Goal: Information Seeking & Learning: Learn about a topic

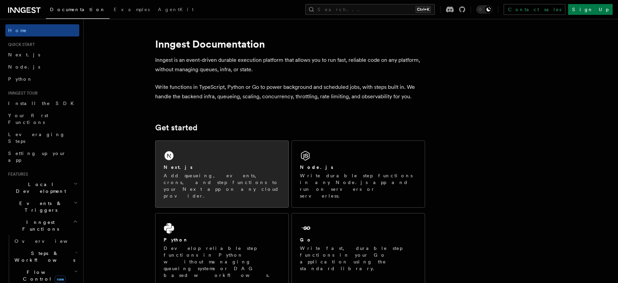
click at [212, 155] on div "Next.js Add queueing, events, crons, and step functions to your Next app on any…" at bounding box center [221, 174] width 133 height 66
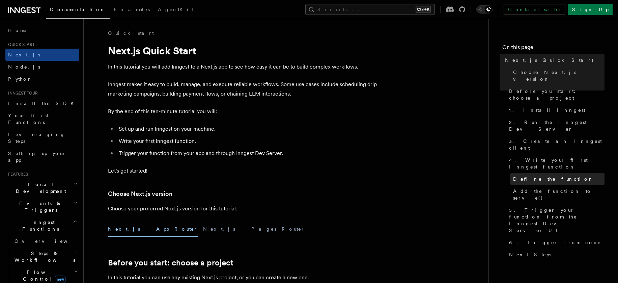
click at [581, 173] on link "Define the function" at bounding box center [557, 179] width 94 height 12
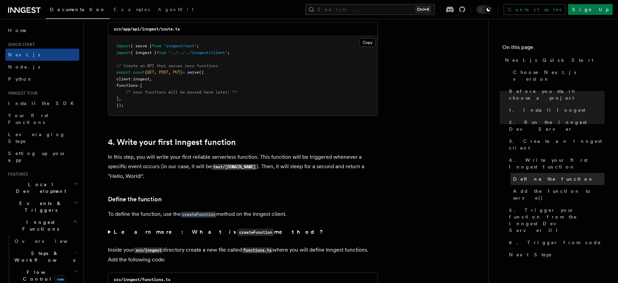
scroll to position [1141, 0]
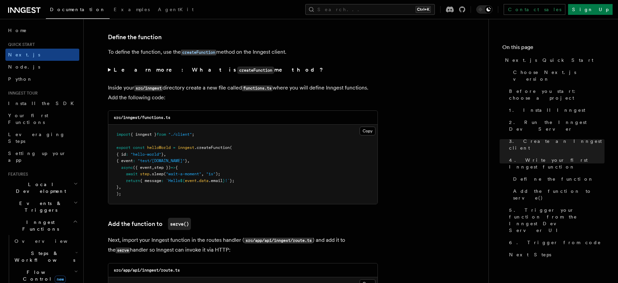
click at [109, 69] on summary "Learn more: What is createFunction method?" at bounding box center [243, 70] width 270 height 10
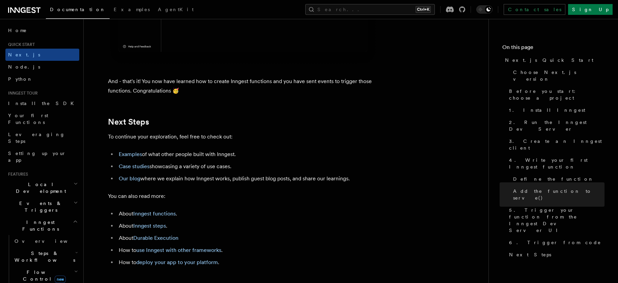
scroll to position [4244, 0]
click at [168, 216] on link "Inngest functions" at bounding box center [154, 212] width 42 height 6
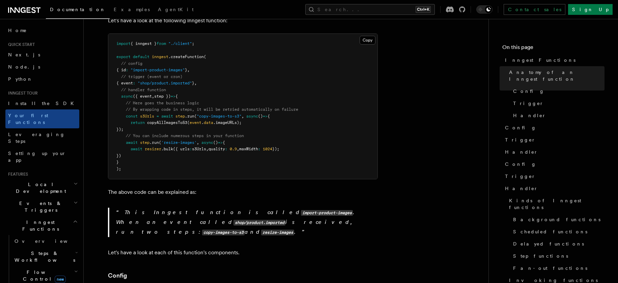
scroll to position [135, 0]
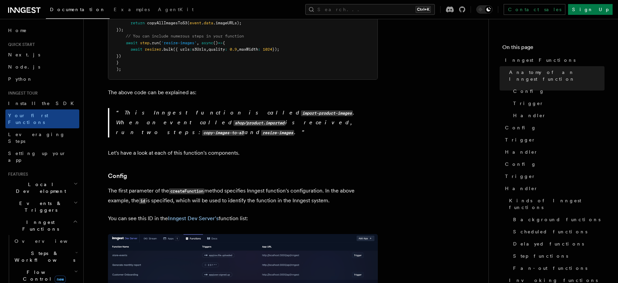
scroll to position [225, 0]
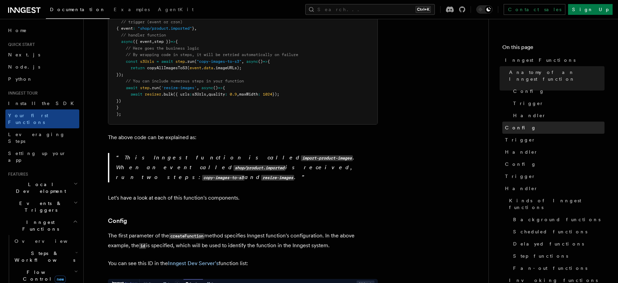
click at [520, 121] on link "Config" at bounding box center [553, 127] width 102 height 12
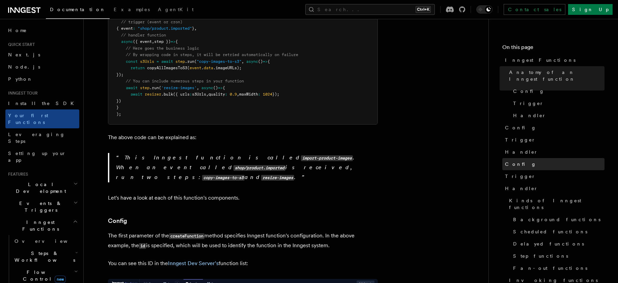
click at [522, 159] on link "Config" at bounding box center [553, 164] width 102 height 12
click at [513, 161] on span "Config" at bounding box center [520, 164] width 31 height 7
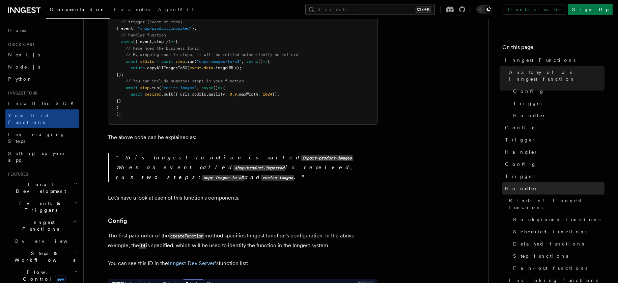
click at [514, 185] on span "Handler" at bounding box center [521, 188] width 33 height 7
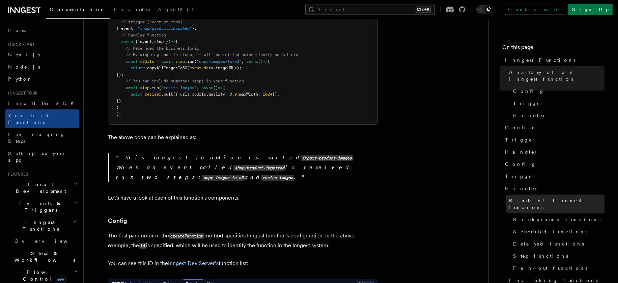
click at [515, 199] on link "Kinds of Inngest functions" at bounding box center [555, 203] width 98 height 19
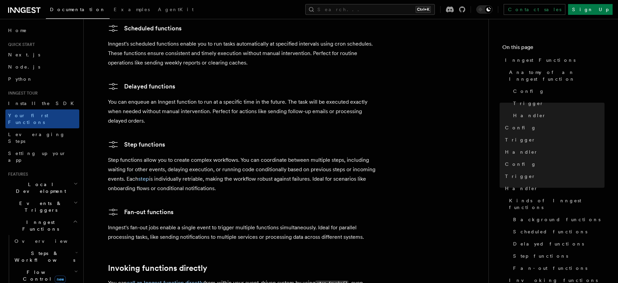
scroll to position [1370, 0]
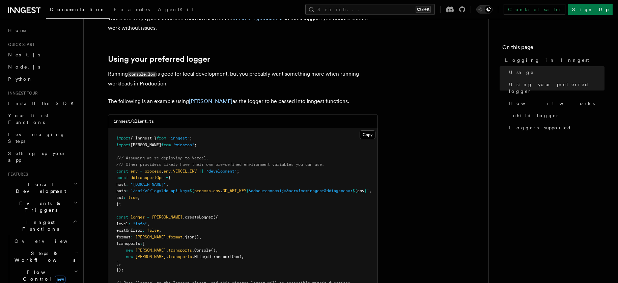
scroll to position [765, 0]
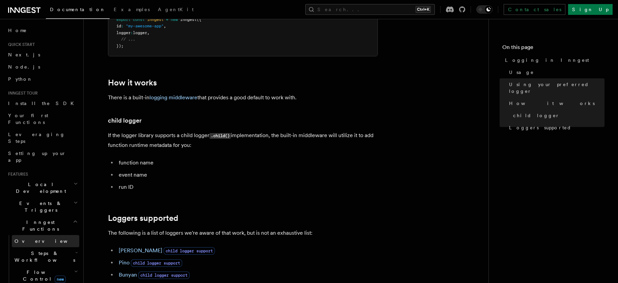
click at [22, 238] on span "Overview" at bounding box center [49, 240] width 69 height 5
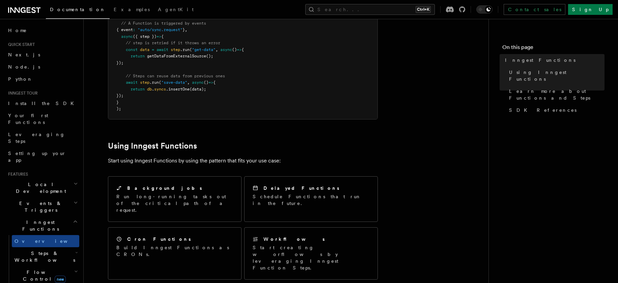
scroll to position [360, 0]
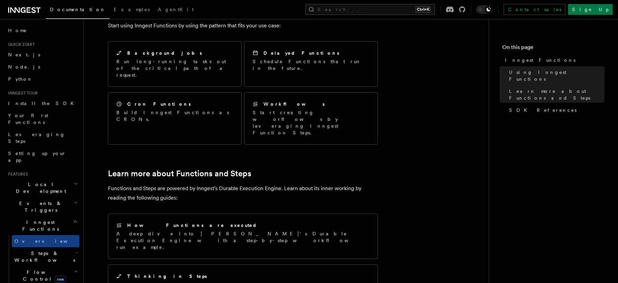
click at [74, 200] on icon "button" at bounding box center [76, 202] width 4 height 5
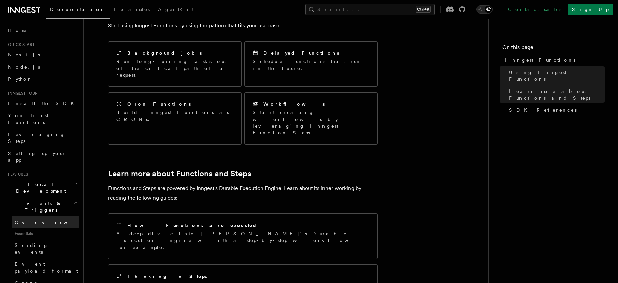
click at [37, 216] on link "Overview" at bounding box center [45, 222] width 67 height 12
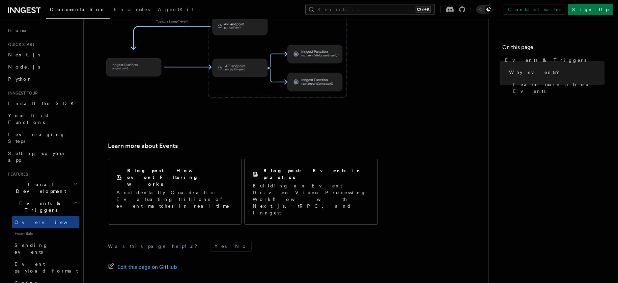
scroll to position [450, 0]
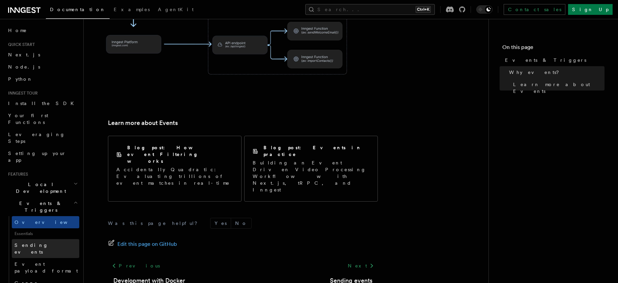
click at [27, 242] on span "Sending events" at bounding box center [32, 248] width 34 height 12
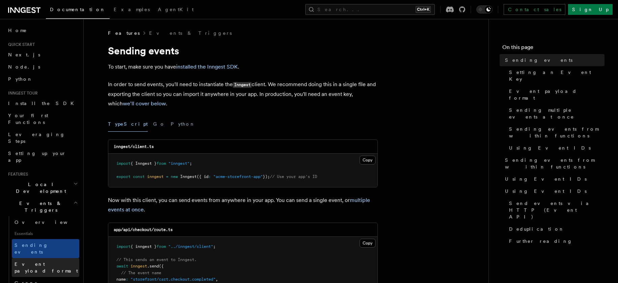
click at [31, 261] on span "Event payload format" at bounding box center [46, 267] width 63 height 12
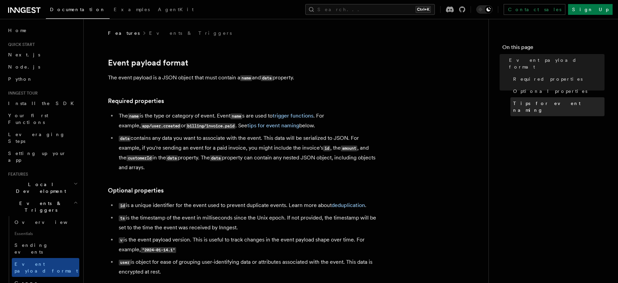
click at [534, 100] on span "Tips for event naming" at bounding box center [558, 106] width 91 height 13
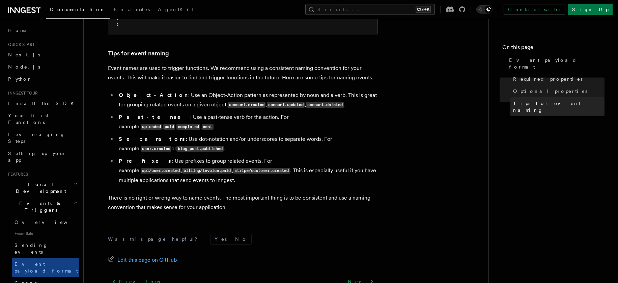
scroll to position [434, 0]
